Goal: Task Accomplishment & Management: Manage account settings

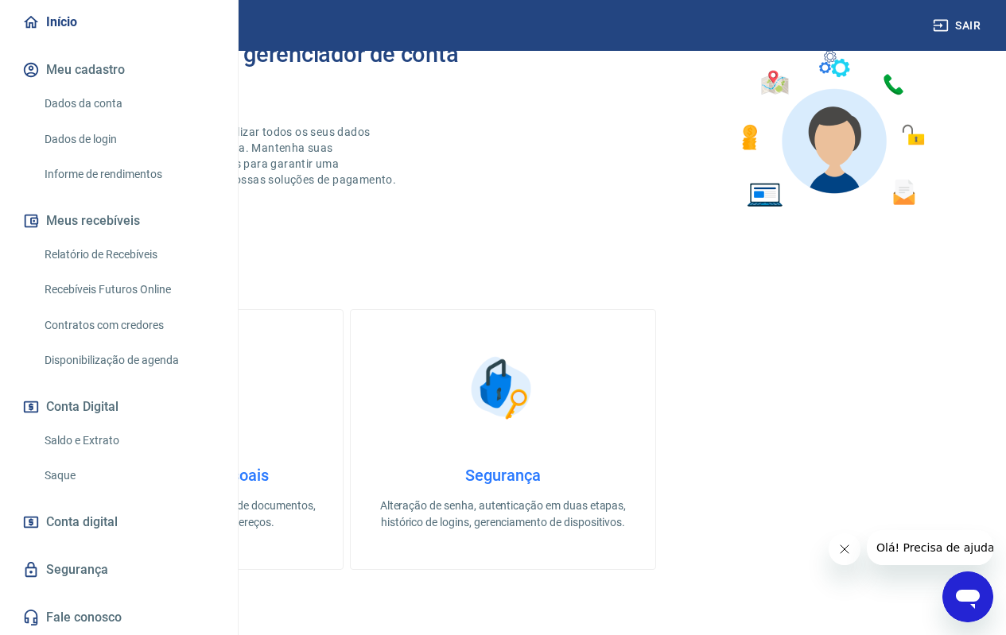
scroll to position [238, 0]
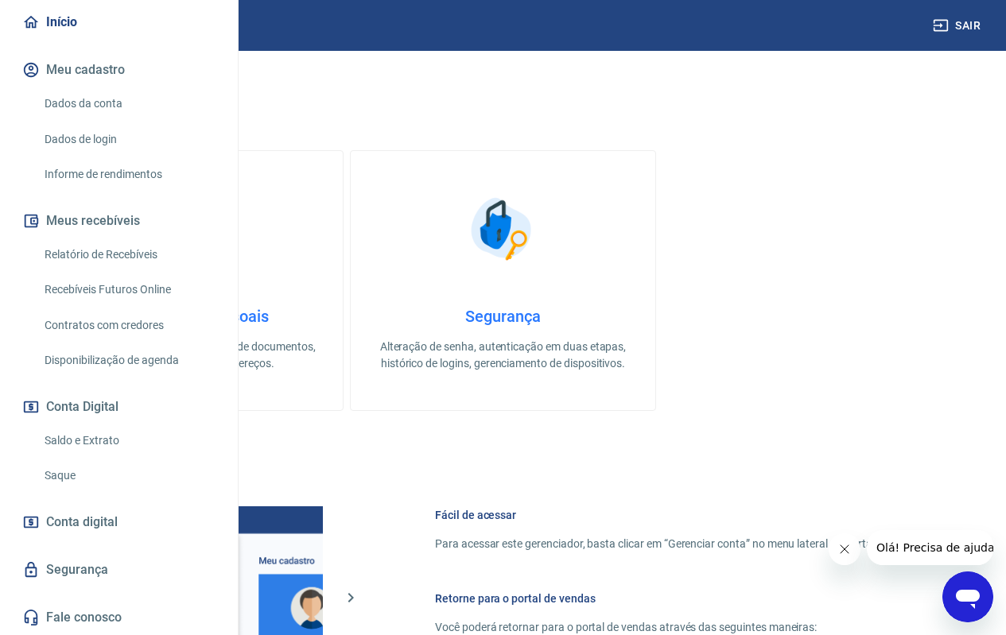
click at [130, 459] on div "Saldo e Extrato Saque" at bounding box center [119, 459] width 200 height 68
click at [127, 448] on link "Saldo e Extrato" at bounding box center [128, 441] width 180 height 33
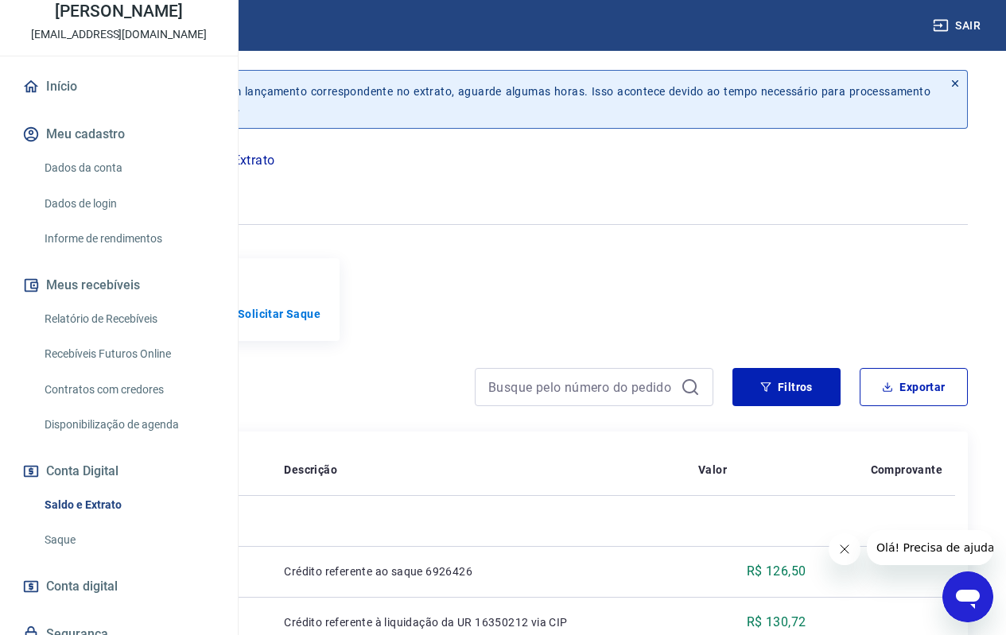
scroll to position [195, 0]
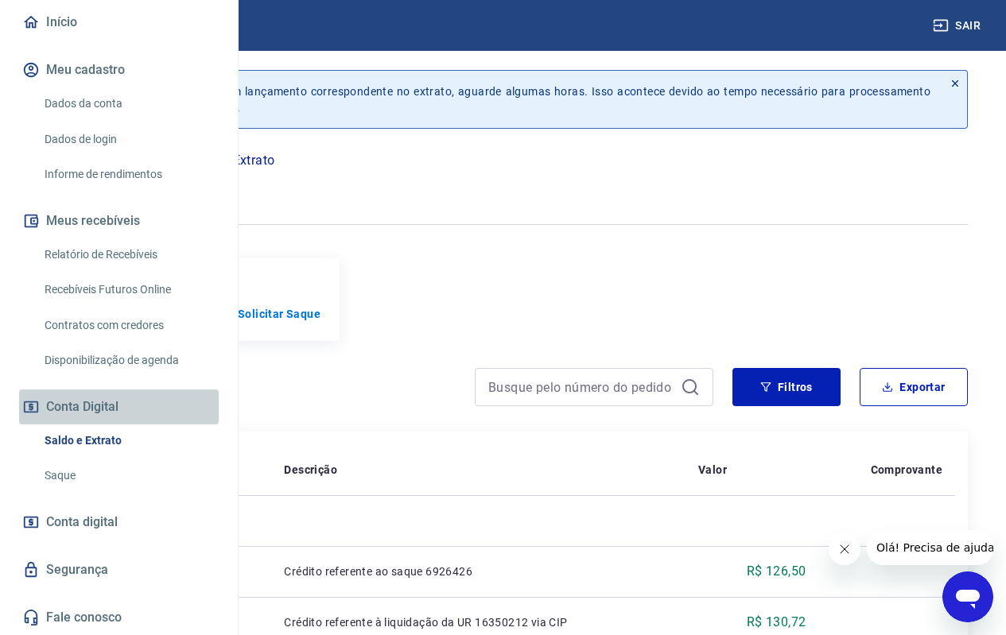
click at [124, 418] on button "Conta Digital" at bounding box center [119, 407] width 200 height 35
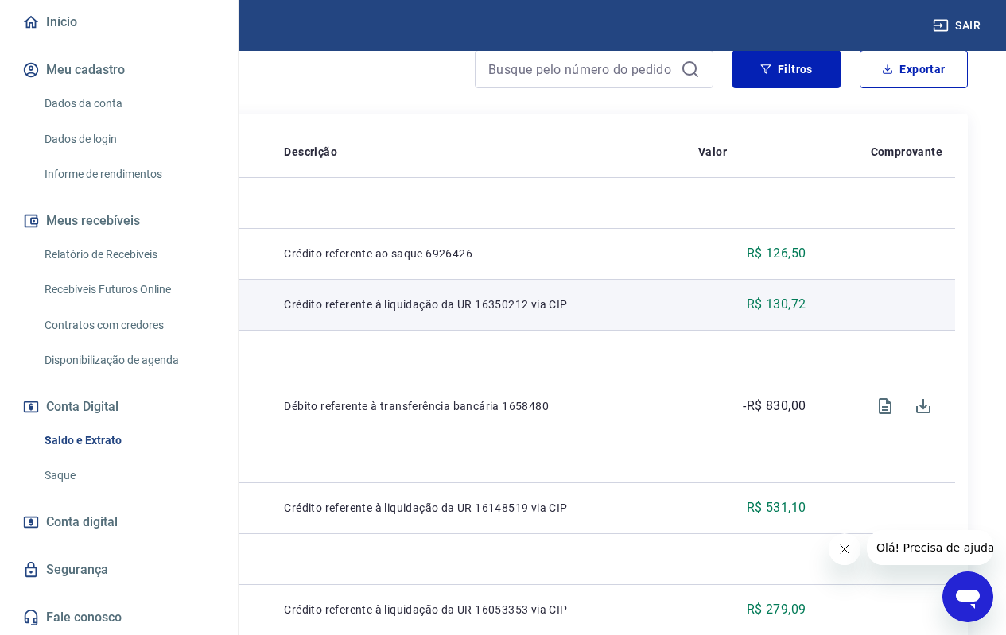
scroll to position [556, 0]
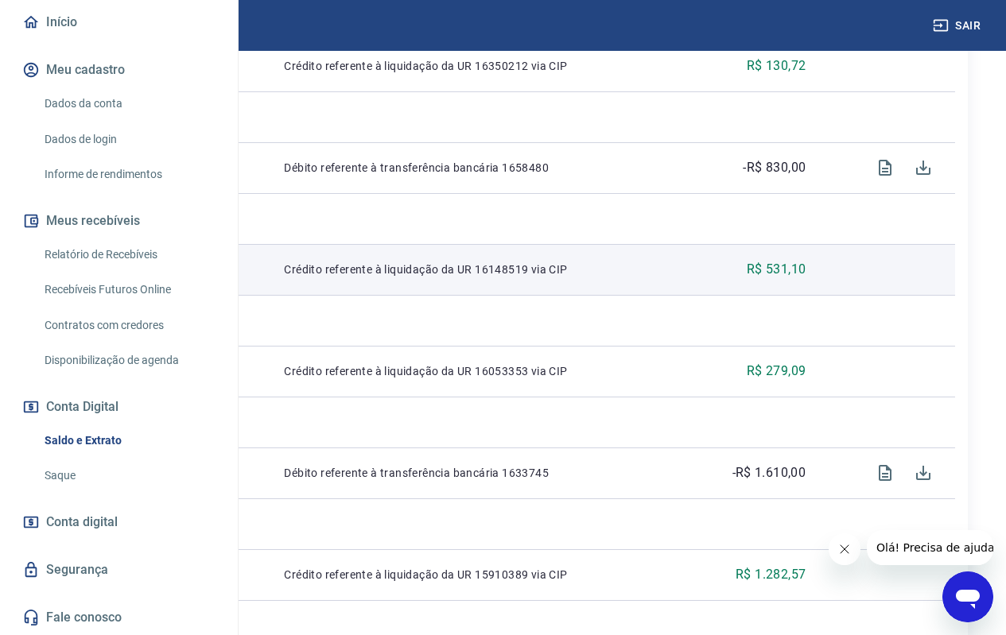
click at [174, 277] on p "20643479" at bounding box center [119, 270] width 111 height 16
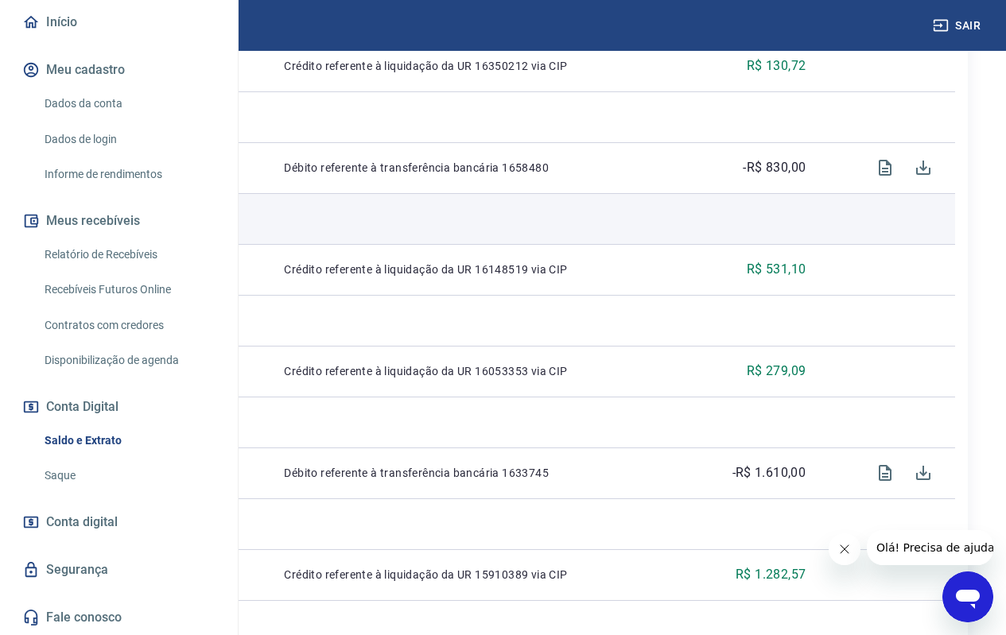
click at [475, 242] on td at bounding box center [478, 218] width 414 height 51
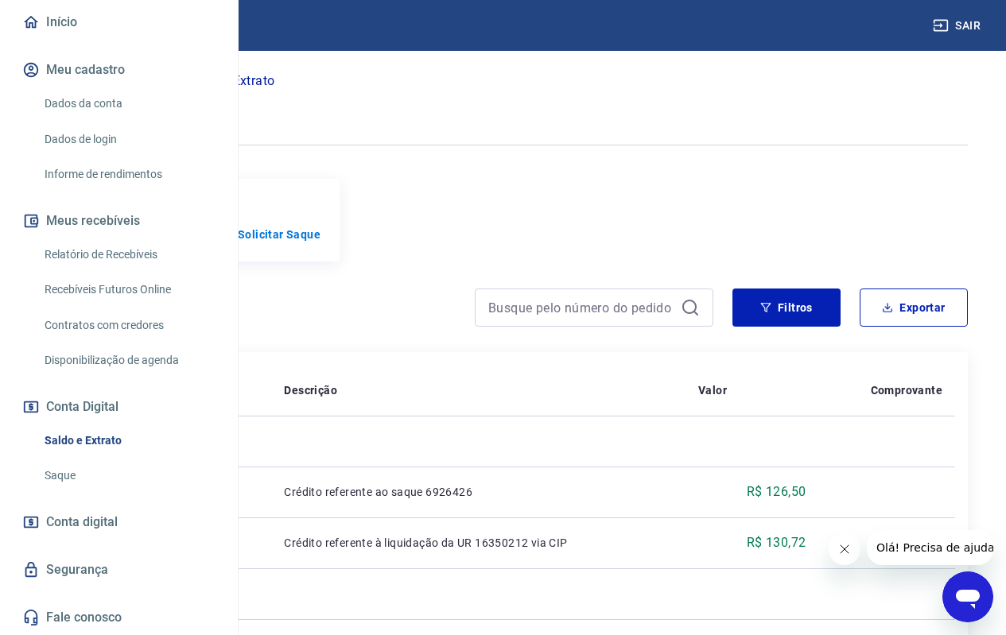
scroll to position [0, 0]
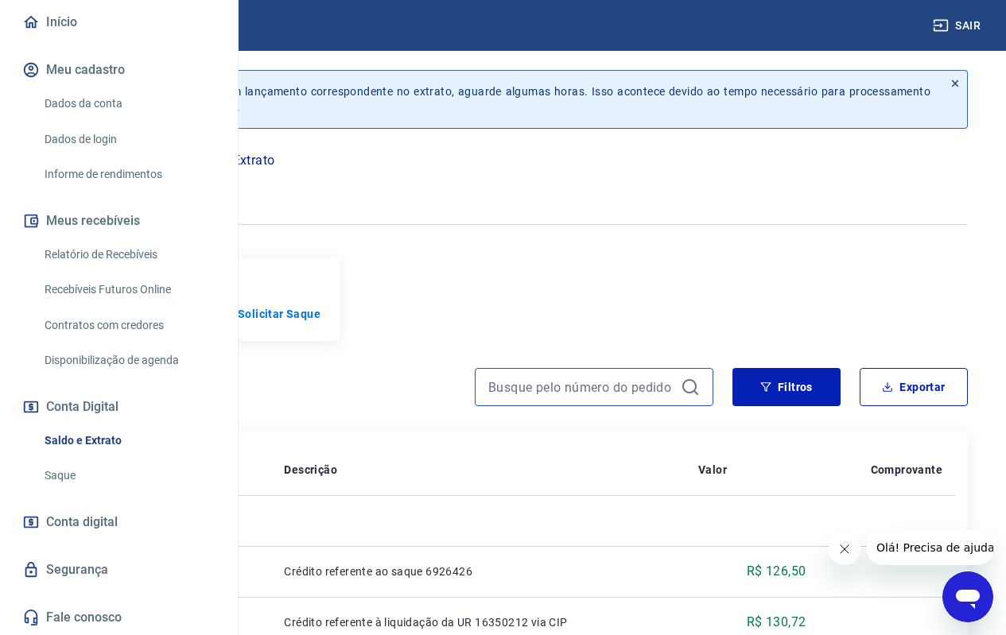
click at [665, 399] on input at bounding box center [581, 387] width 186 height 24
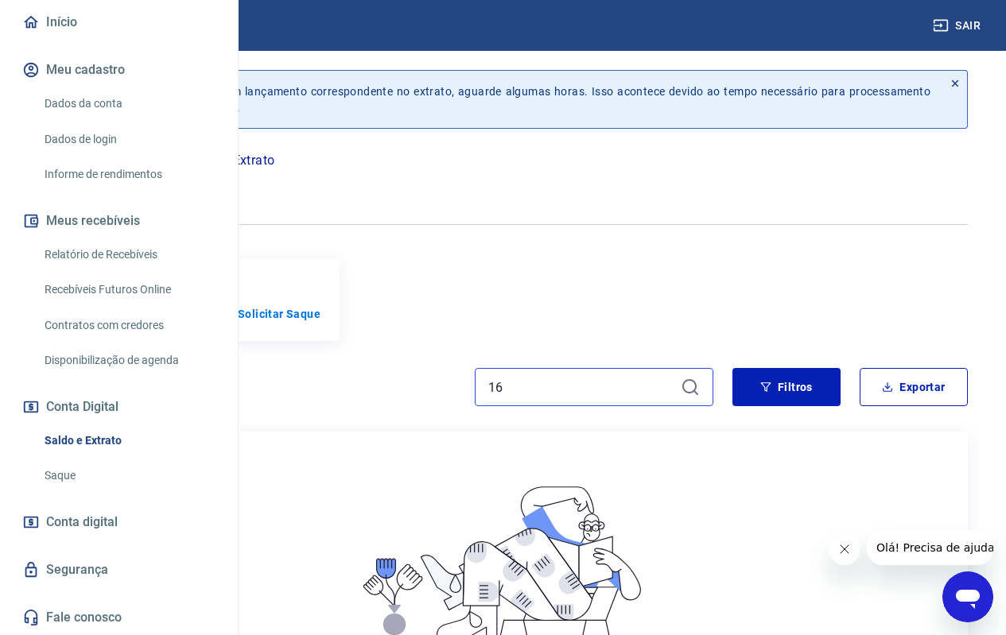
scroll to position [231, 0]
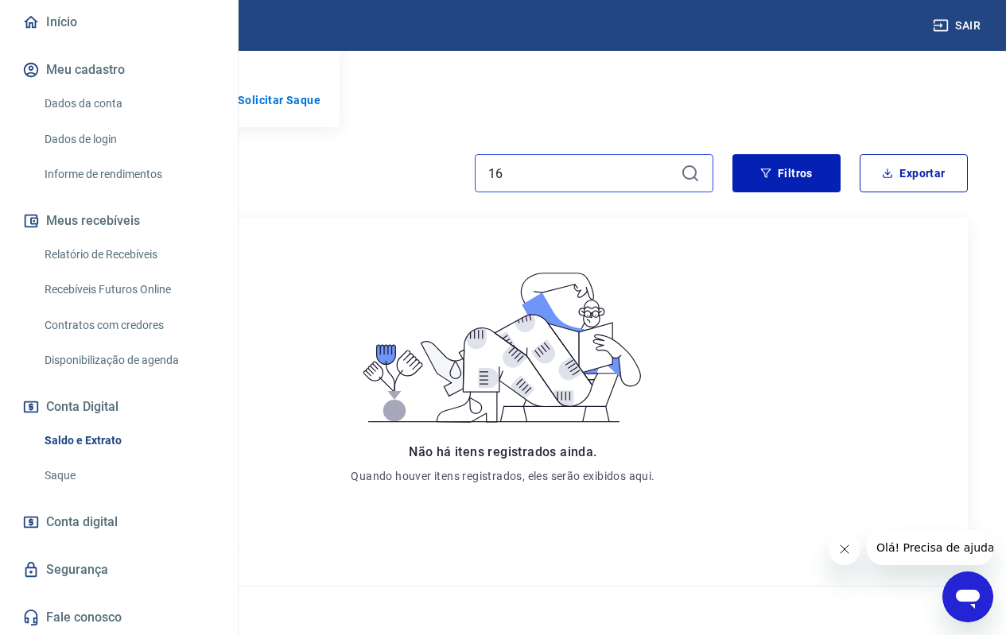
type input "1"
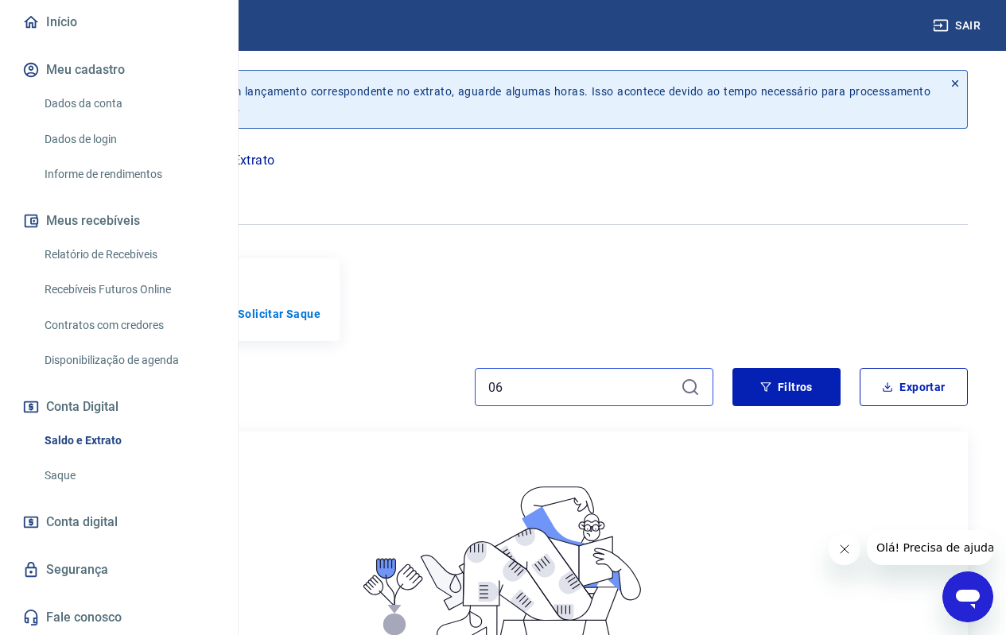
type input "0"
type input "5"
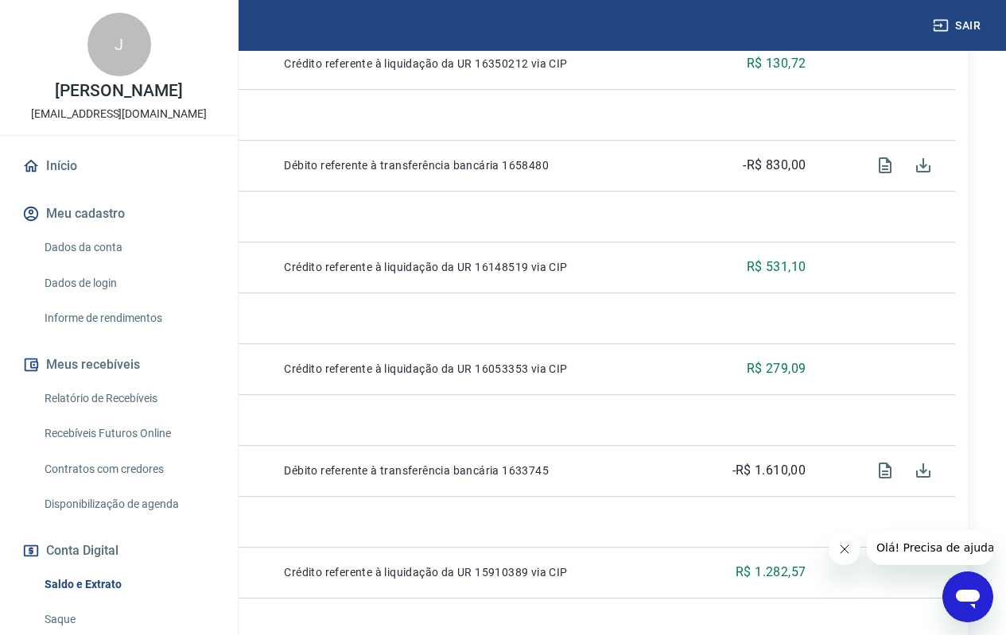
scroll to position [479, 0]
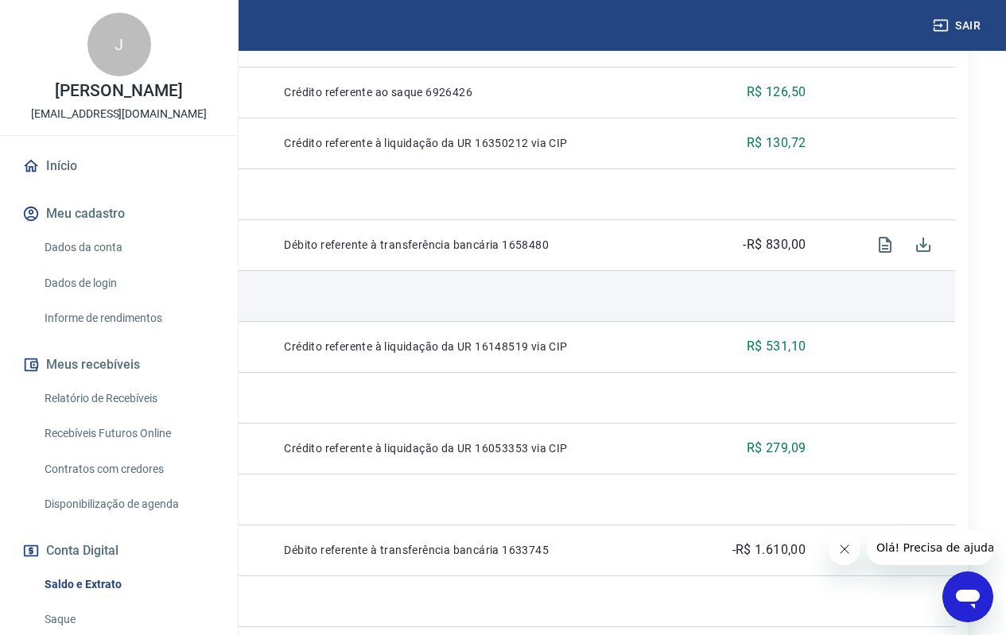
click at [126, 304] on span "Sex, 05 set" at bounding box center [98, 296] width 56 height 16
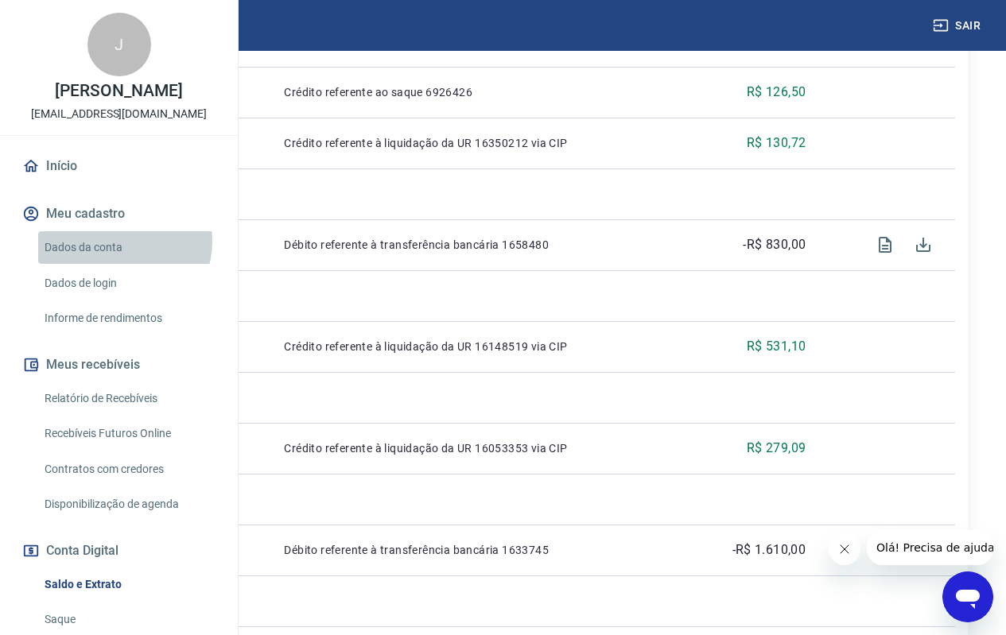
click at [123, 264] on link "Dados da conta" at bounding box center [128, 247] width 180 height 33
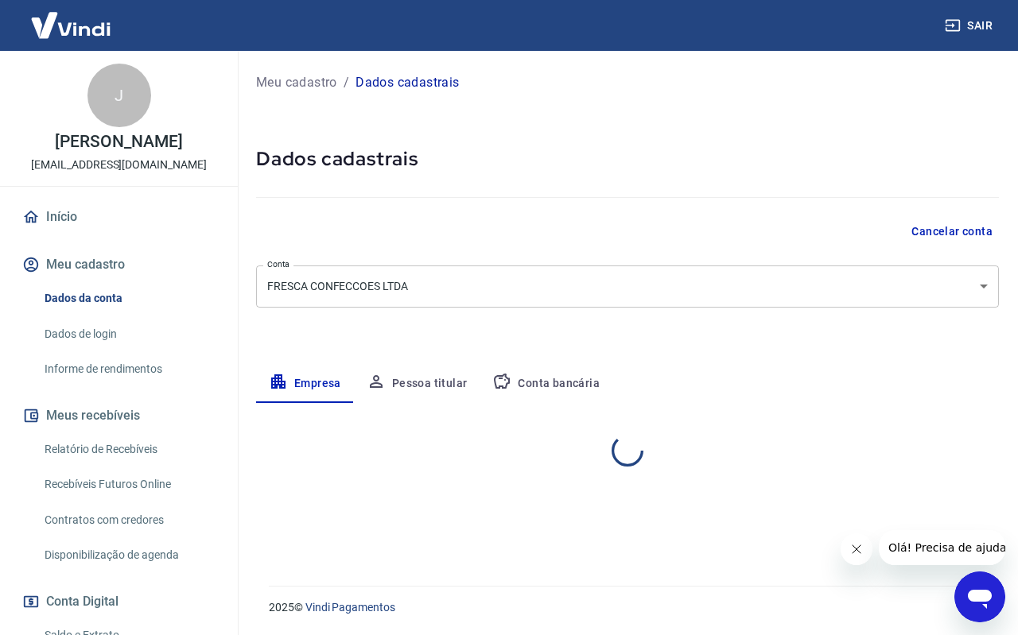
select select "MG"
select select "business"
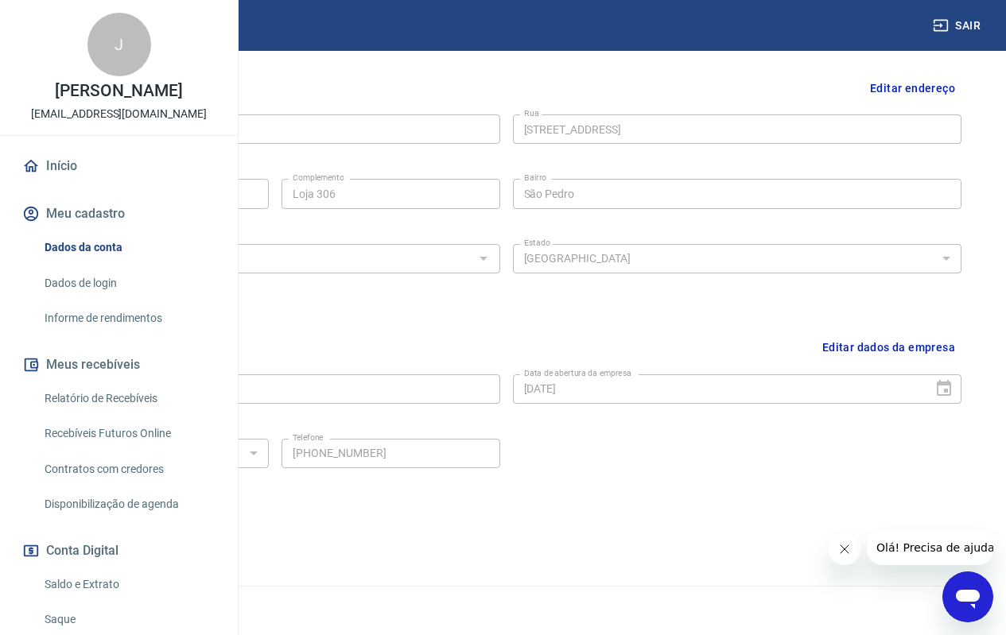
scroll to position [195, 0]
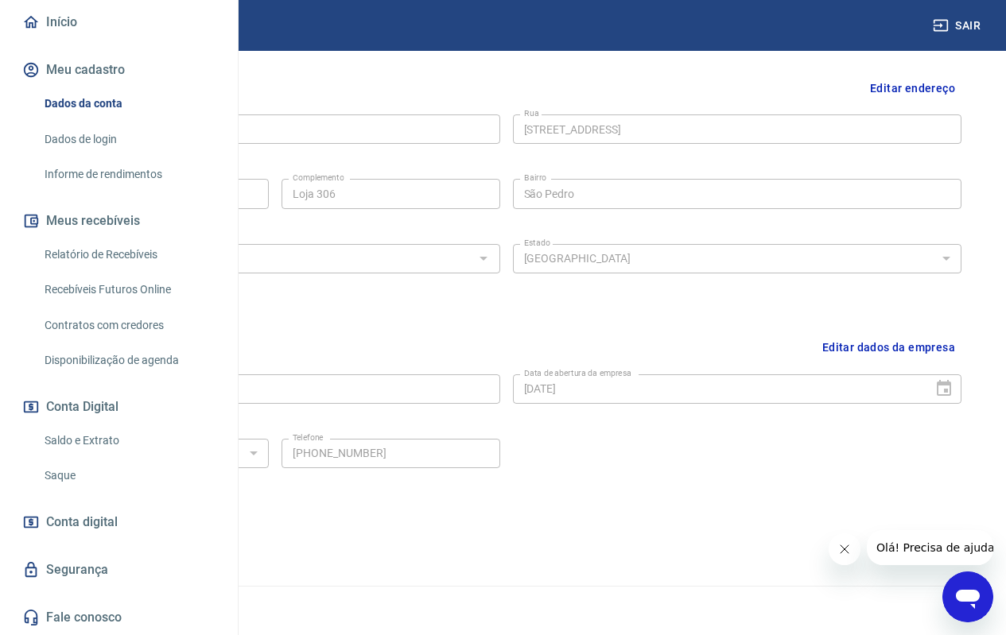
click at [134, 442] on link "Saldo e Extrato" at bounding box center [128, 441] width 180 height 33
